Goal: Information Seeking & Learning: Find specific fact

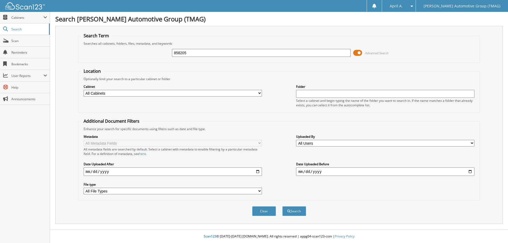
type input "858205"
click at [282, 206] on button "Search" at bounding box center [294, 211] width 24 height 10
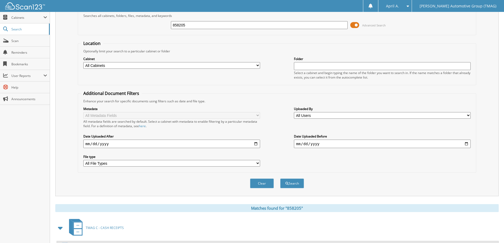
scroll to position [53, 0]
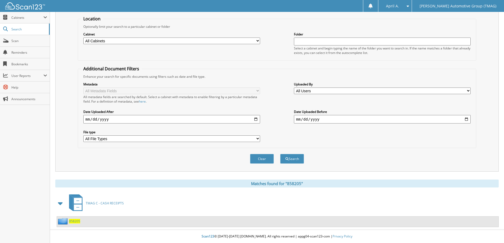
click at [75, 222] on span "858205" at bounding box center [74, 221] width 11 height 4
